Goal: Transaction & Acquisition: Purchase product/service

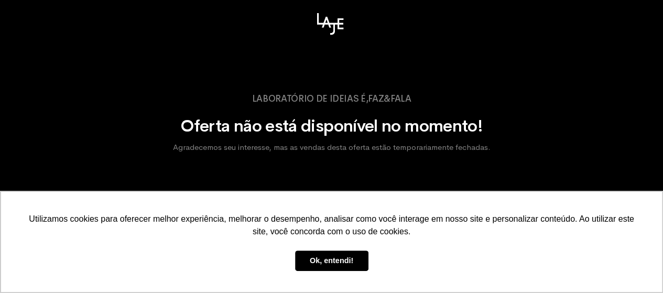
scroll to position [19, 0]
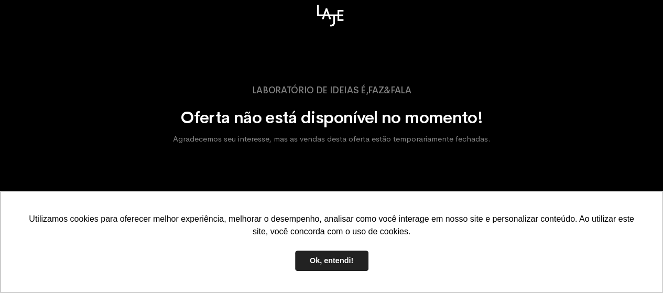
click at [355, 263] on link "Ok, entendi!" at bounding box center [331, 261] width 73 height 21
